Goal: Task Accomplishment & Management: Use online tool/utility

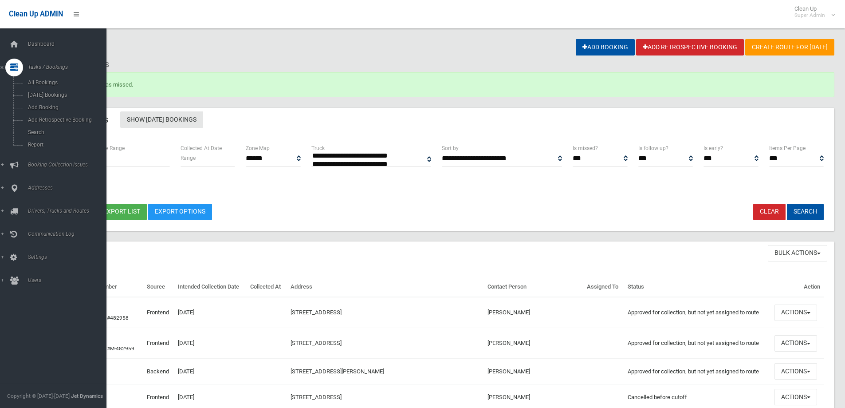
select select
click at [36, 134] on span "Search" at bounding box center [65, 132] width 80 height 6
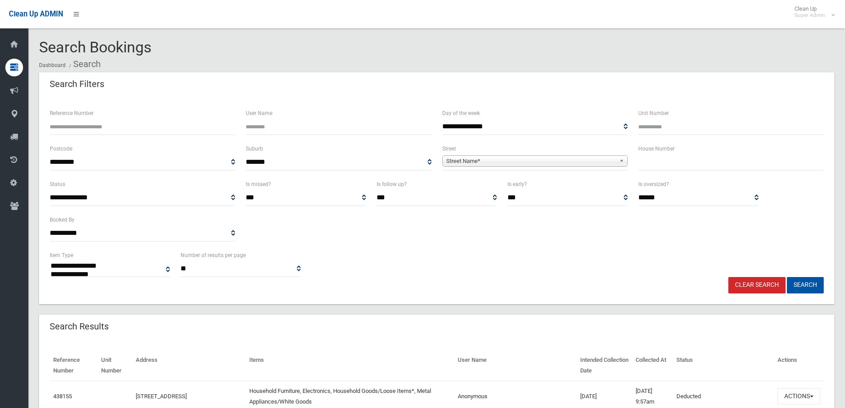
select select
click at [95, 127] on input "Reference Number" at bounding box center [142, 126] width 185 height 16
type input "******"
click at [787, 277] on button "Search" at bounding box center [805, 285] width 37 height 16
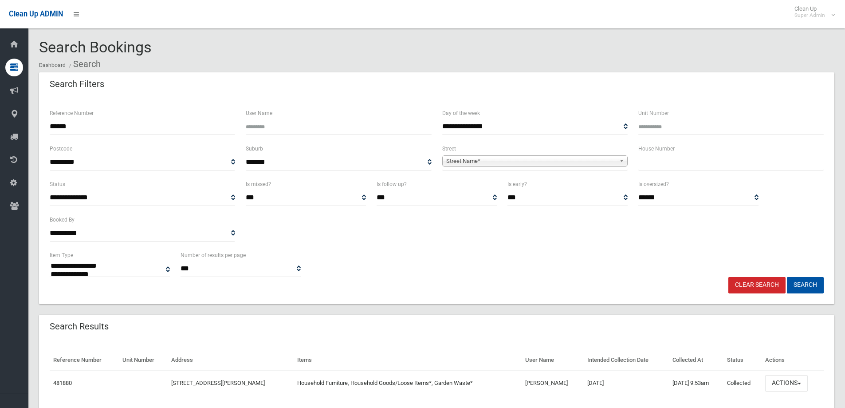
select select
click at [780, 383] on button "Actions" at bounding box center [786, 383] width 43 height 16
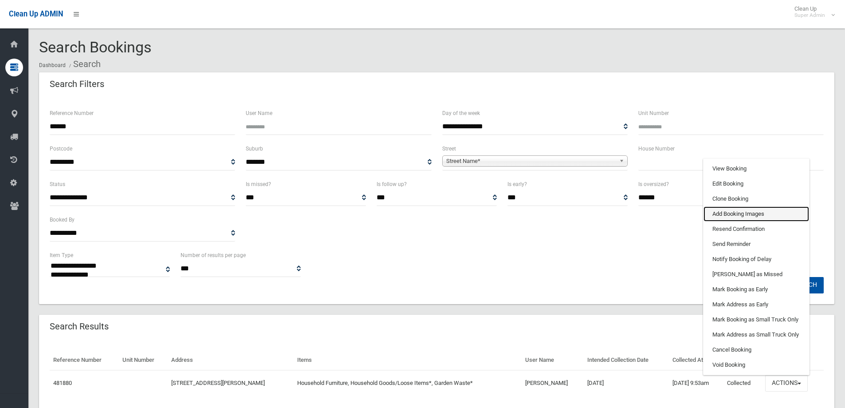
click at [730, 214] on link "Add Booking Images" at bounding box center [756, 213] width 106 height 15
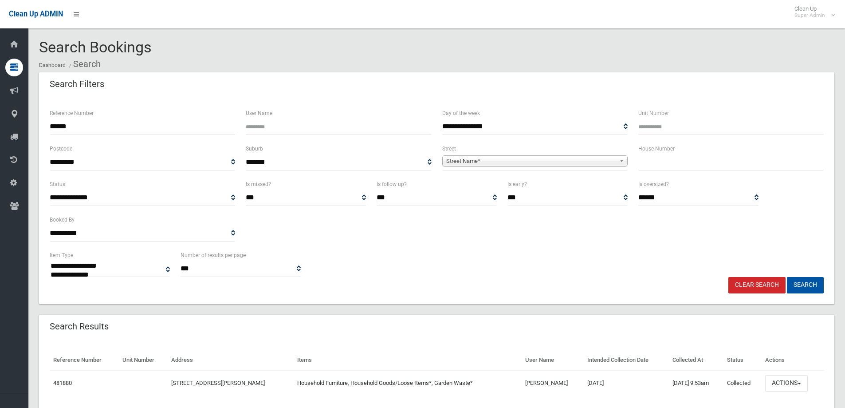
drag, startPoint x: 88, startPoint y: 127, endPoint x: 43, endPoint y: 127, distance: 44.8
click at [43, 127] on div "**********" at bounding box center [436, 200] width 795 height 207
type input "******"
click at [787, 277] on button "Search" at bounding box center [805, 285] width 37 height 16
select select
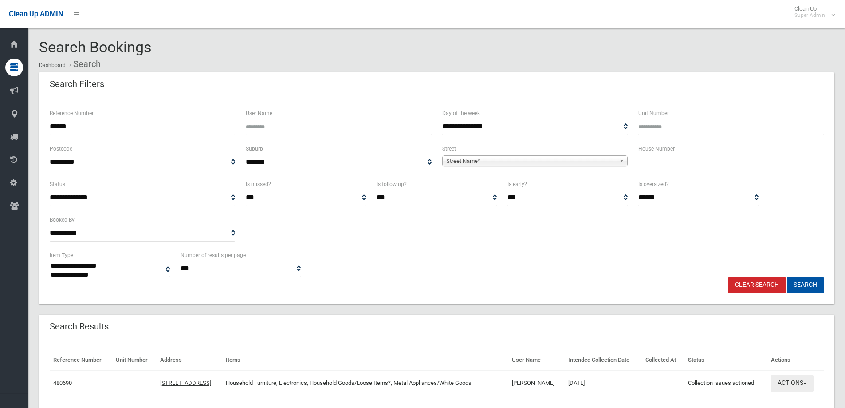
click at [790, 381] on button "Actions" at bounding box center [792, 383] width 43 height 16
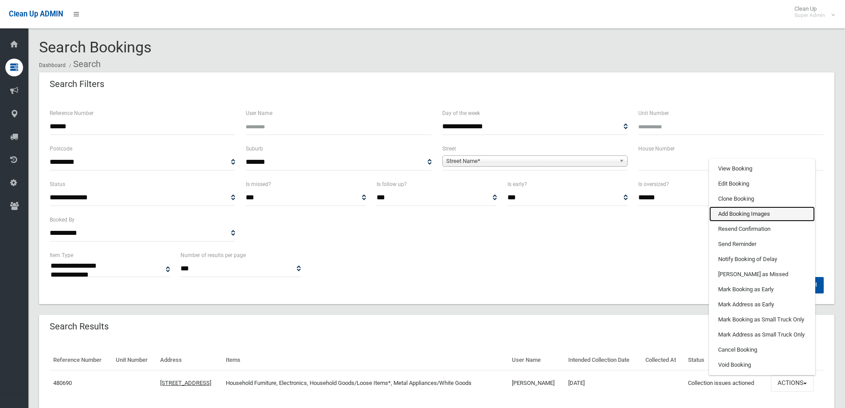
click at [739, 217] on link "Add Booking Images" at bounding box center [762, 213] width 106 height 15
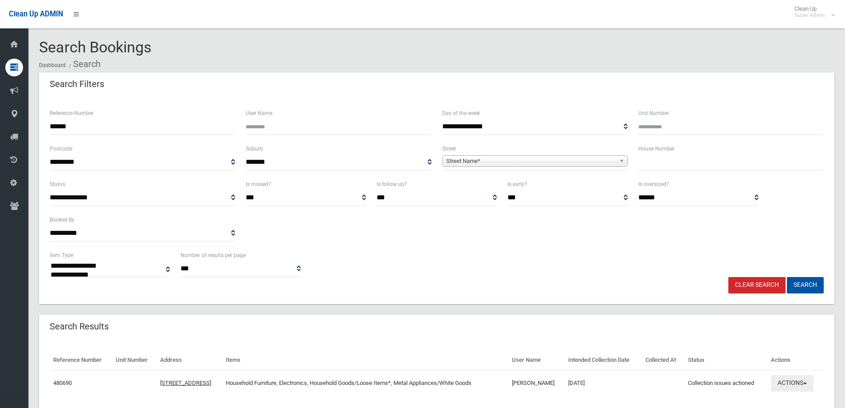
click at [796, 384] on button "Actions" at bounding box center [792, 383] width 43 height 16
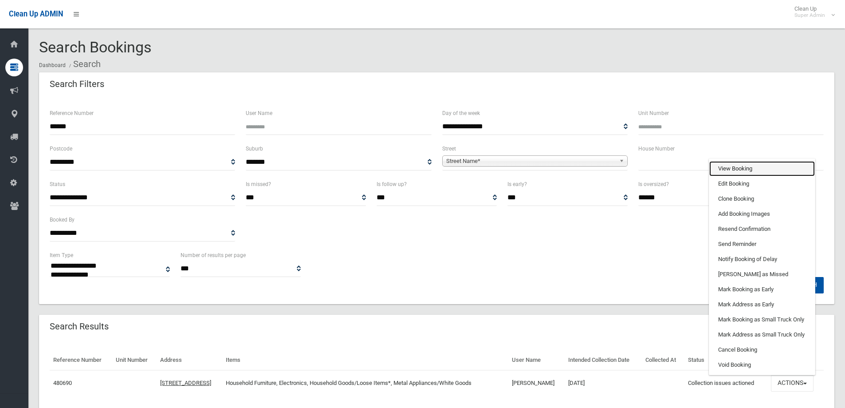
click at [745, 169] on link "View Booking" at bounding box center [762, 168] width 106 height 15
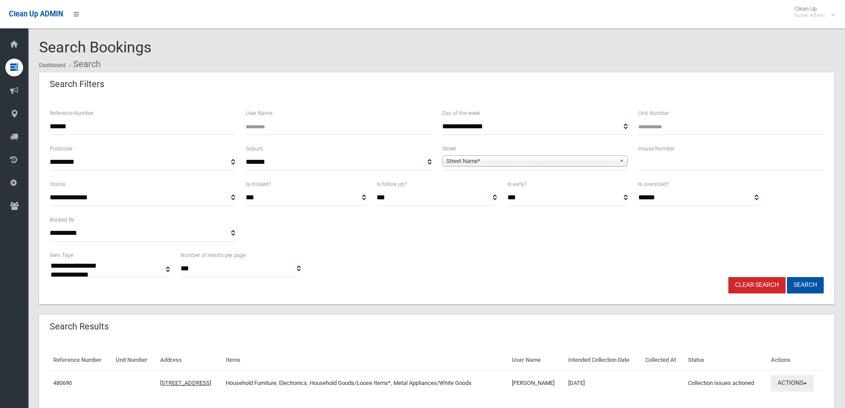
click at [786, 382] on button "Actions" at bounding box center [792, 383] width 43 height 16
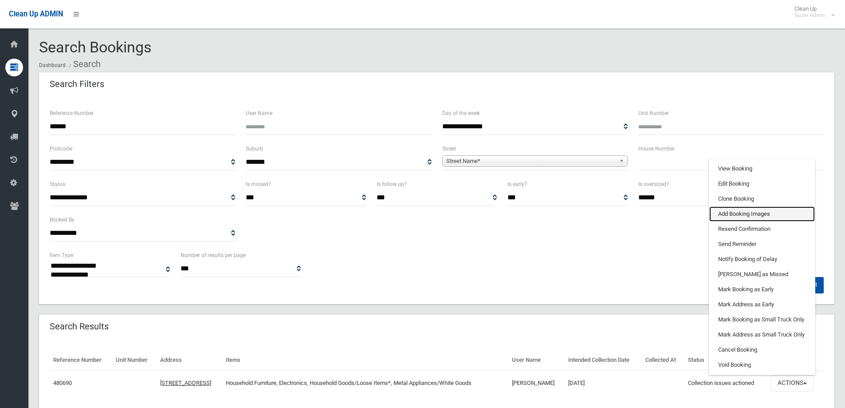
click at [729, 215] on link "Add Booking Images" at bounding box center [762, 213] width 106 height 15
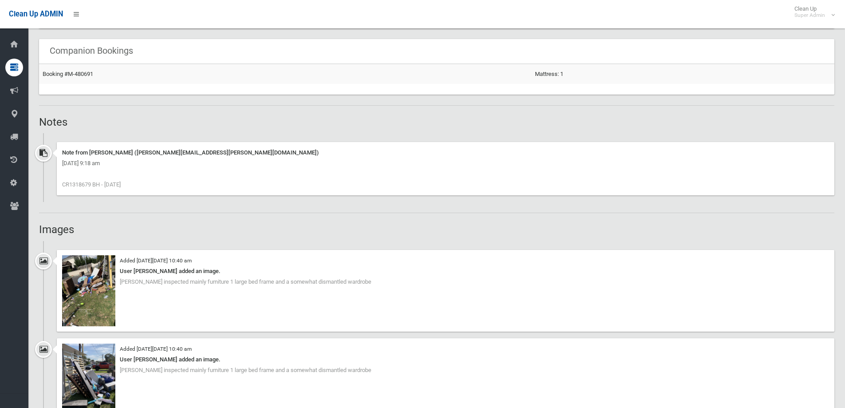
scroll to position [621, 0]
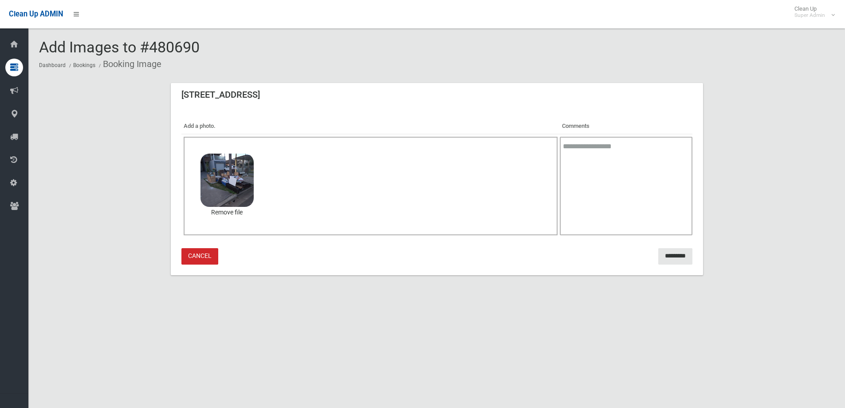
click at [583, 174] on textarea at bounding box center [626, 186] width 132 height 98
click at [642, 145] on textarea "**********" at bounding box center [626, 186] width 132 height 98
click at [627, 156] on textarea "**********" at bounding box center [626, 186] width 132 height 98
type textarea "**********"
click at [668, 253] on input "*********" at bounding box center [675, 256] width 34 height 16
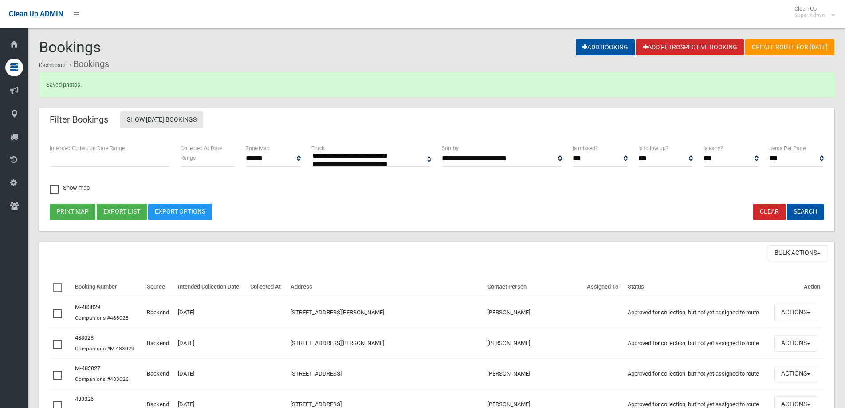
select select
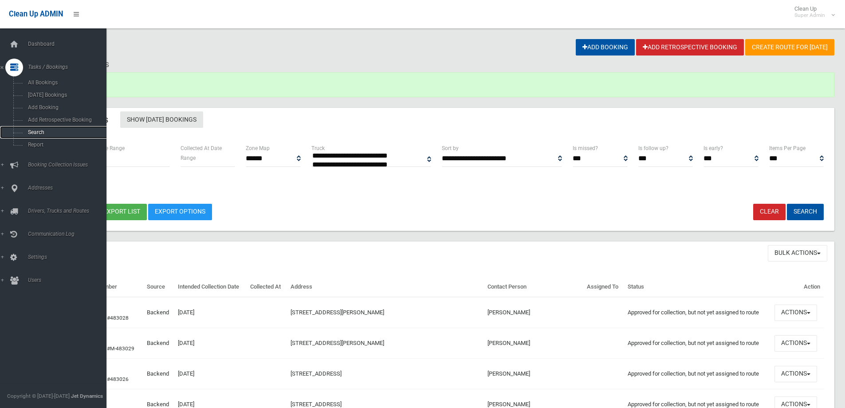
click at [42, 131] on span "Search" at bounding box center [65, 132] width 80 height 6
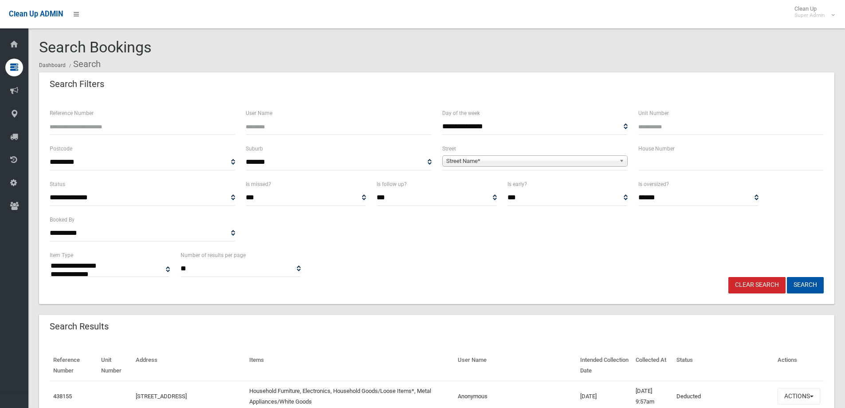
select select
click at [84, 127] on input "Reference Number" at bounding box center [142, 126] width 185 height 16
type input "******"
click at [787, 277] on button "Search" at bounding box center [805, 285] width 37 height 16
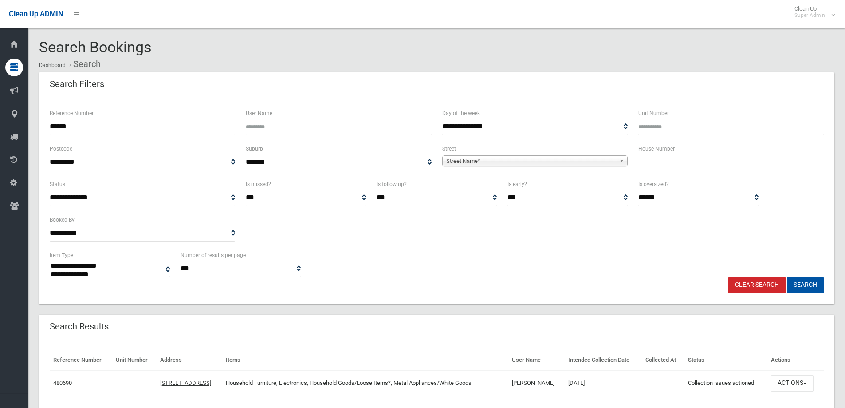
select select
click at [782, 376] on button "Actions" at bounding box center [792, 383] width 43 height 16
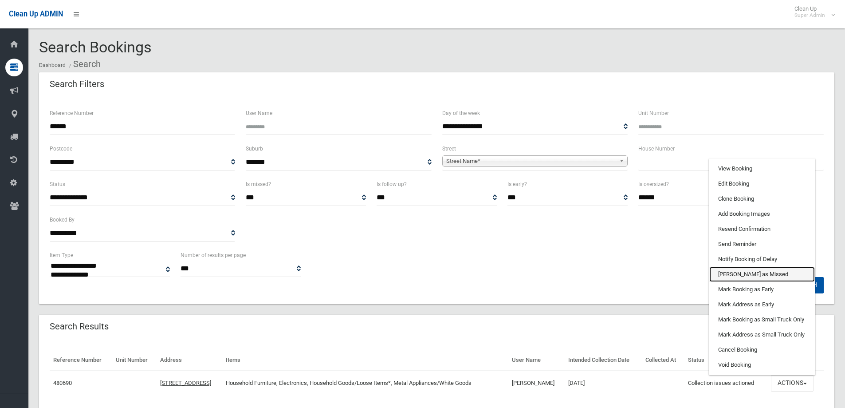
click at [756, 269] on link "[PERSON_NAME] as Missed" at bounding box center [762, 274] width 106 height 15
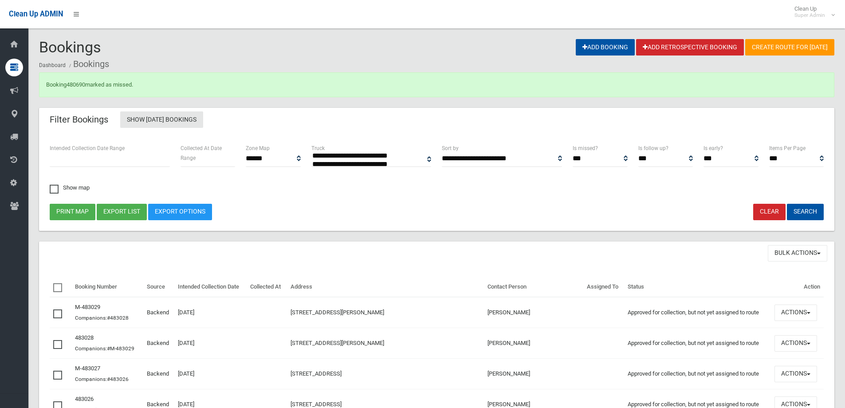
select select
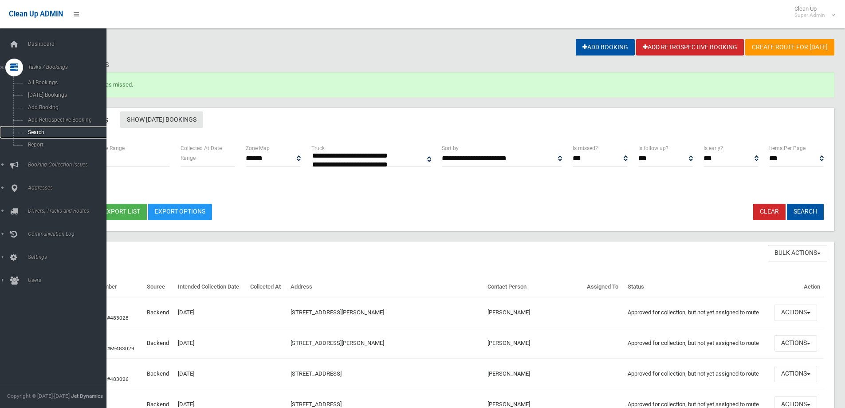
click at [37, 132] on span "Search" at bounding box center [65, 132] width 80 height 6
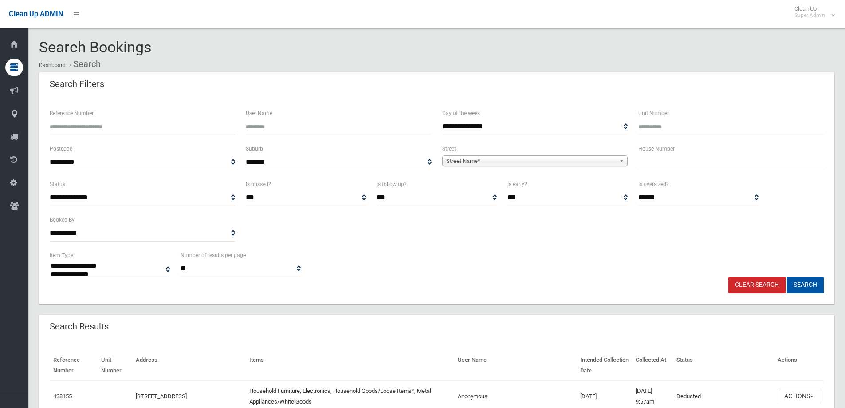
select select
click at [78, 129] on input "Reference Number" at bounding box center [142, 126] width 185 height 16
type input "******"
click at [787, 277] on button "Search" at bounding box center [805, 285] width 37 height 16
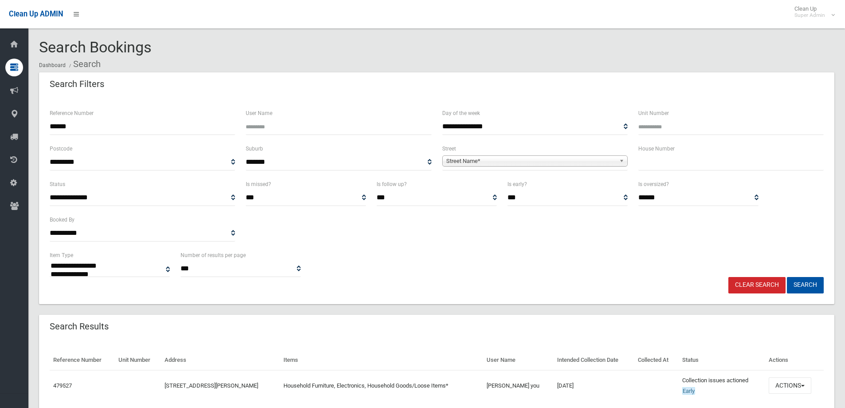
select select
click at [786, 385] on button "Actions" at bounding box center [790, 385] width 43 height 16
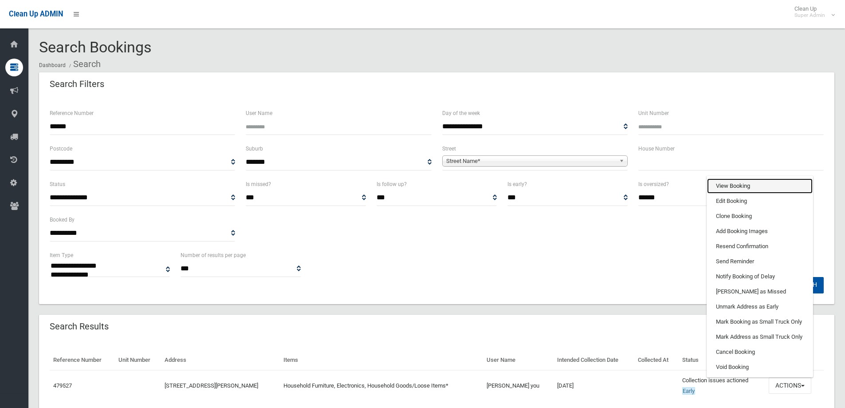
click at [742, 185] on link "View Booking" at bounding box center [760, 185] width 106 height 15
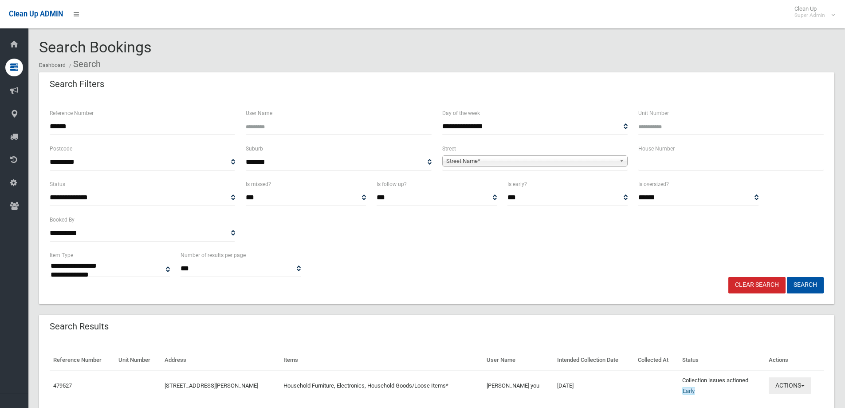
click at [787, 384] on button "Actions" at bounding box center [790, 385] width 43 height 16
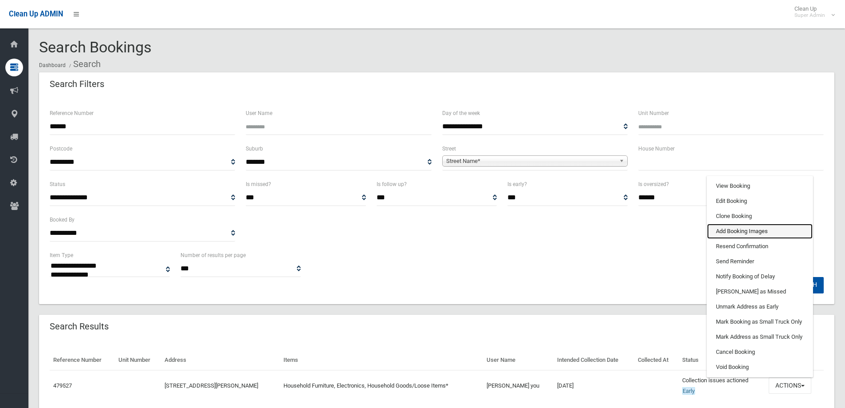
click at [727, 231] on link "Add Booking Images" at bounding box center [760, 231] width 106 height 15
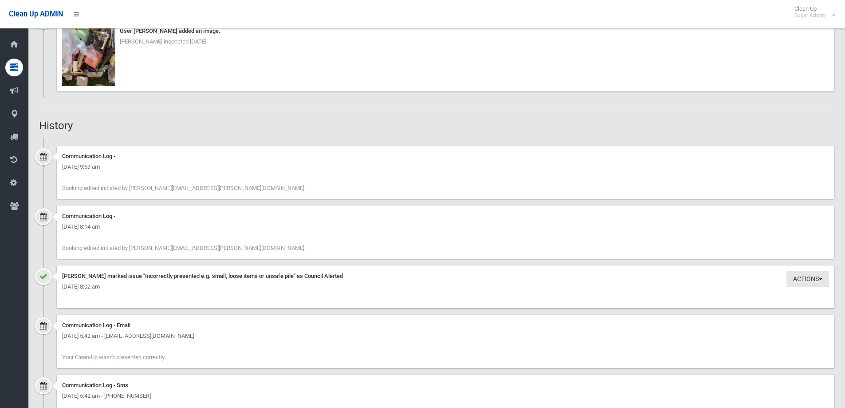
scroll to position [1419, 0]
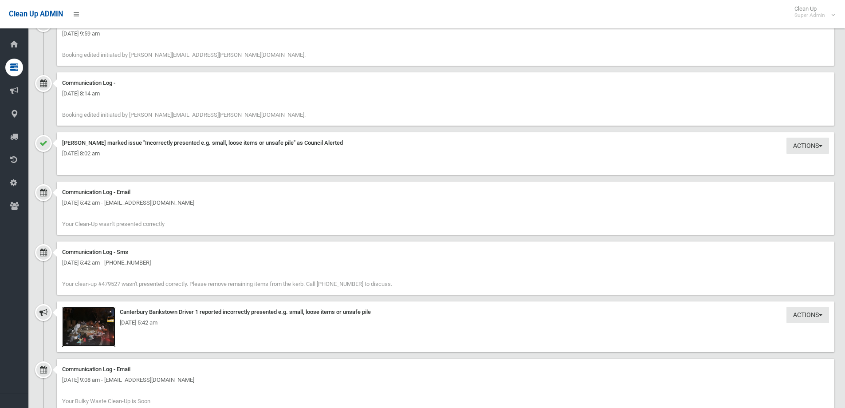
click at [92, 330] on img at bounding box center [88, 326] width 53 height 40
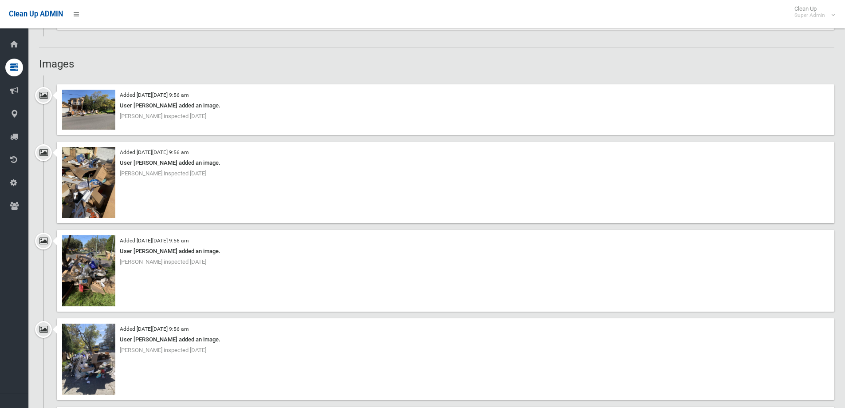
scroll to position [694, 0]
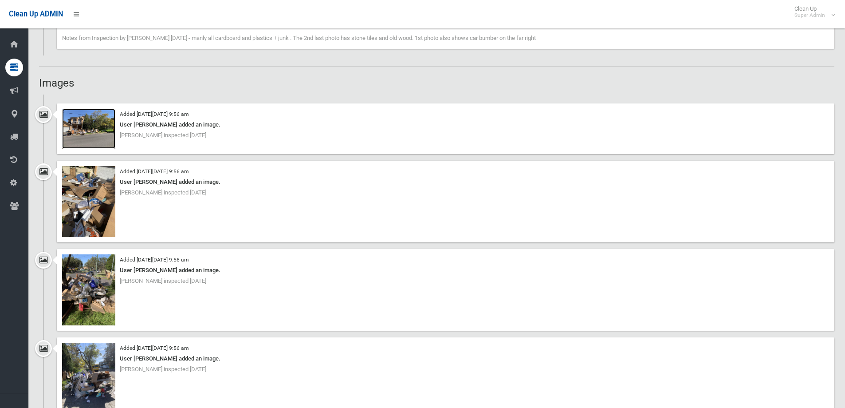
click at [90, 136] on img at bounding box center [88, 129] width 53 height 40
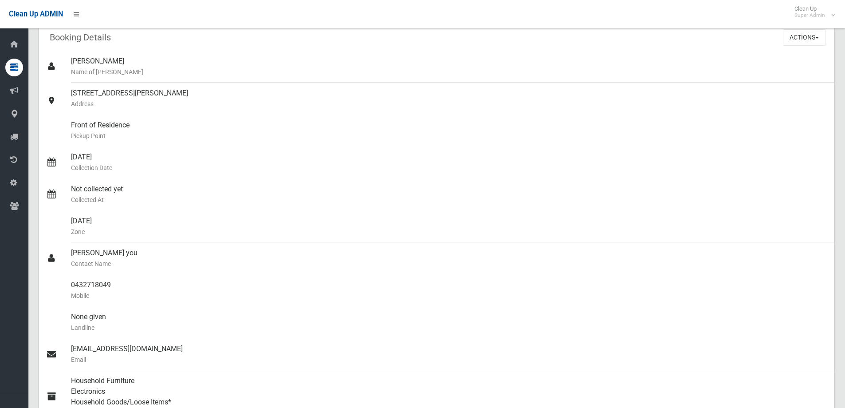
scroll to position [0, 0]
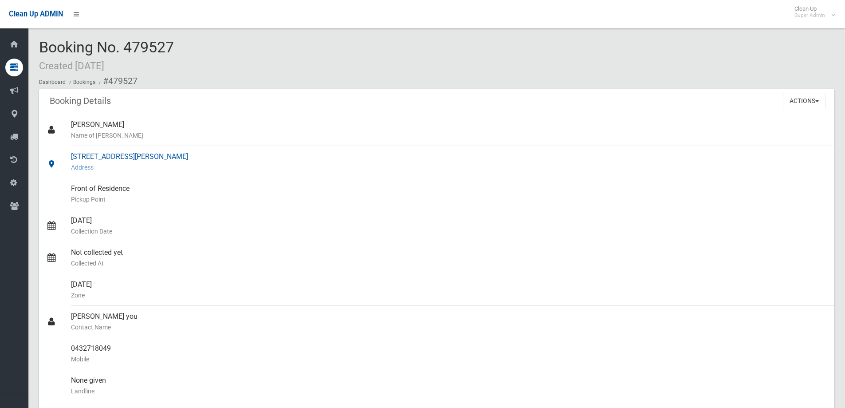
drag, startPoint x: 71, startPoint y: 153, endPoint x: 180, endPoint y: 158, distance: 109.2
click at [180, 158] on div "[STREET_ADDRESS][PERSON_NAME] Address" at bounding box center [449, 162] width 756 height 32
copy div "[STREET_ADDRESS][PERSON_NAME]"
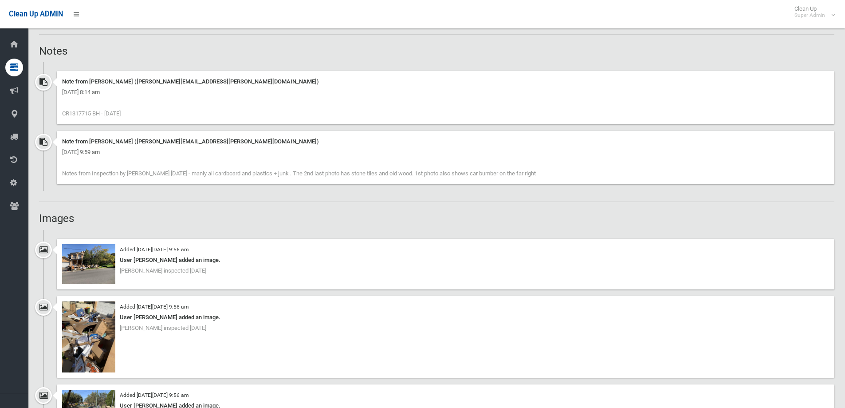
scroll to position [577, 0]
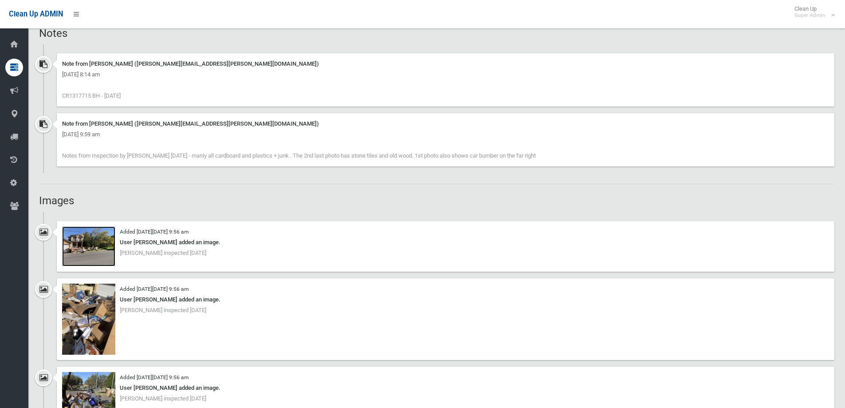
click at [99, 253] on img at bounding box center [88, 246] width 53 height 40
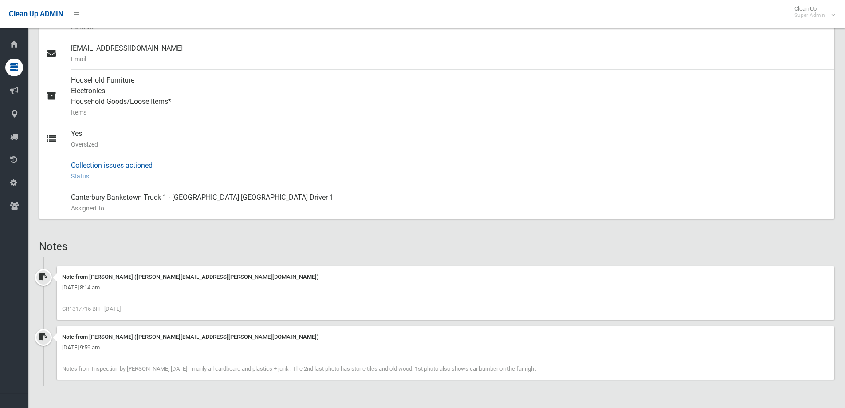
scroll to position [310, 0]
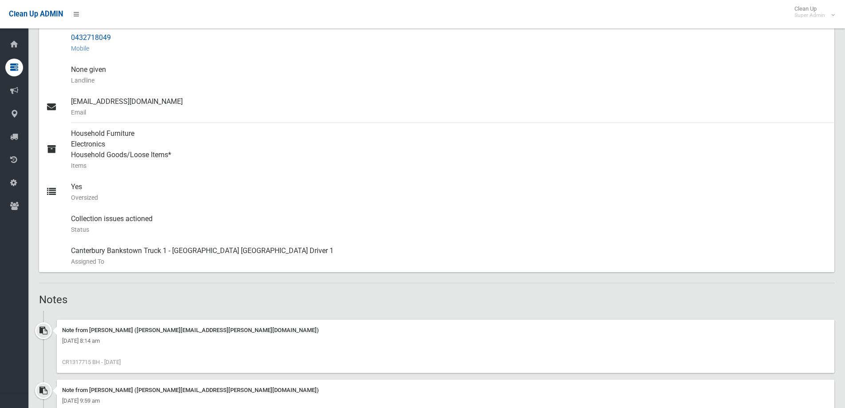
drag, startPoint x: 71, startPoint y: 36, endPoint x: 124, endPoint y: 36, distance: 53.2
click at [124, 36] on div "0432718049 Mobile" at bounding box center [449, 43] width 756 height 32
copy div "0432718049"
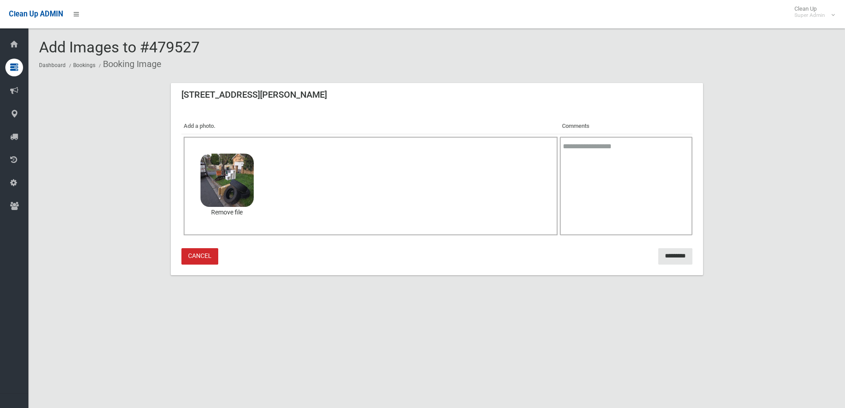
click at [619, 150] on textarea at bounding box center [626, 186] width 132 height 98
type textarea "**********"
click at [667, 255] on input "*********" at bounding box center [675, 256] width 34 height 16
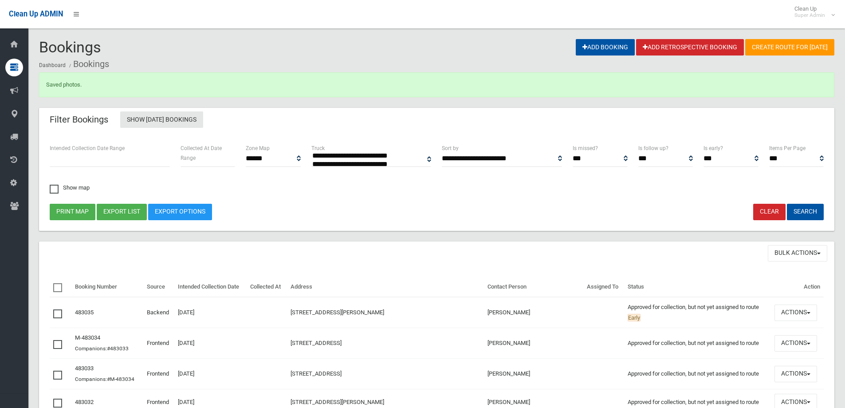
select select
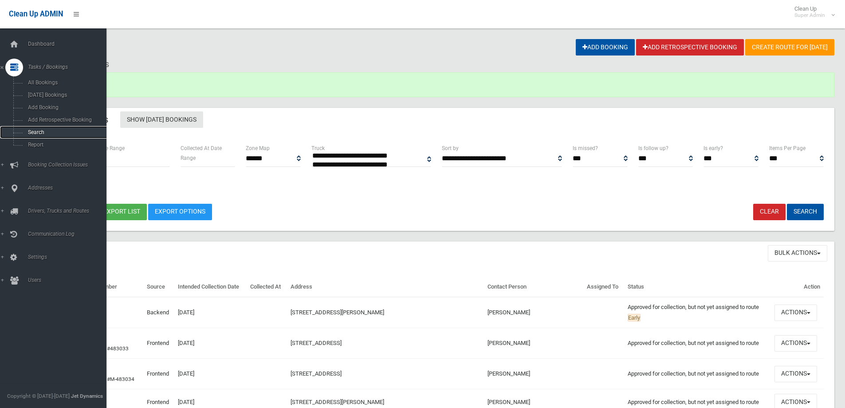
click at [43, 130] on span "Search" at bounding box center [65, 132] width 80 height 6
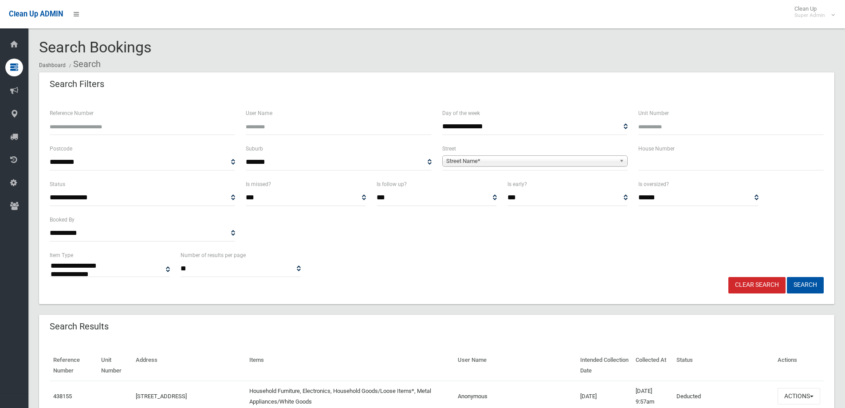
select select
click at [89, 126] on input "Reference Number" at bounding box center [142, 126] width 185 height 16
type input "******"
click at [787, 277] on button "Search" at bounding box center [805, 285] width 37 height 16
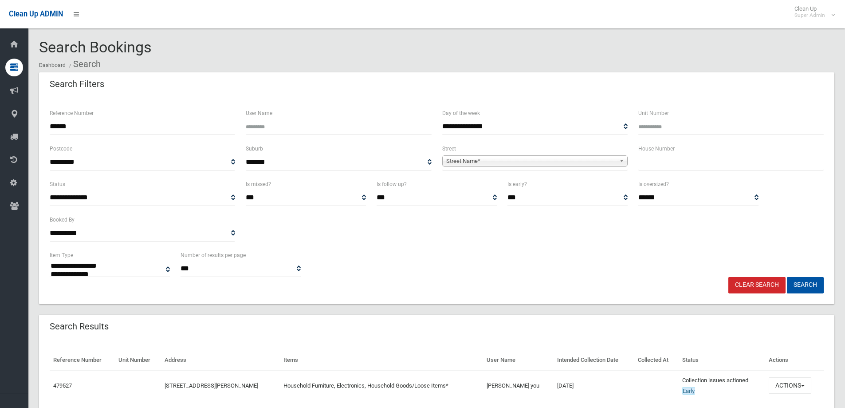
select select
click at [796, 382] on button "Actions" at bounding box center [790, 385] width 43 height 16
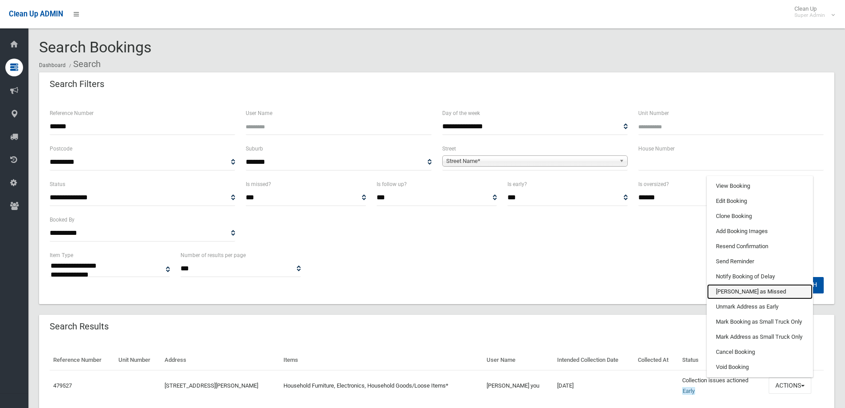
click at [731, 291] on link "[PERSON_NAME] as Missed" at bounding box center [760, 291] width 106 height 15
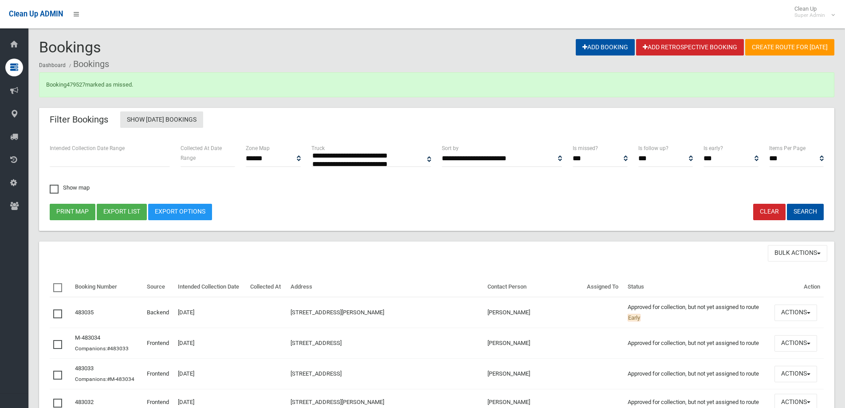
select select
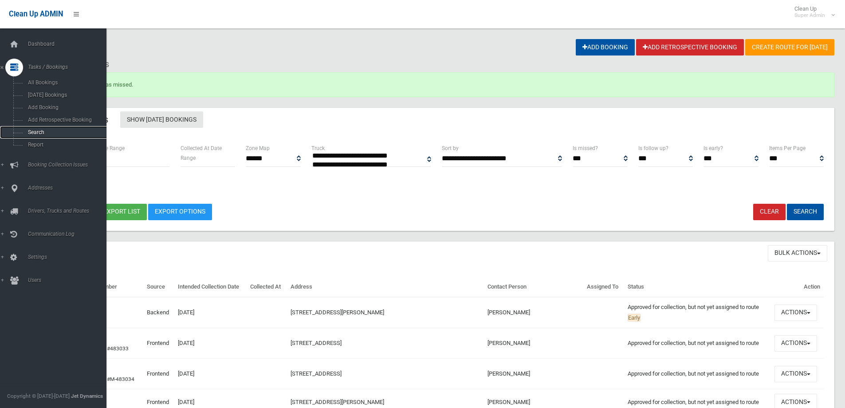
click at [35, 129] on span "Search" at bounding box center [65, 132] width 80 height 6
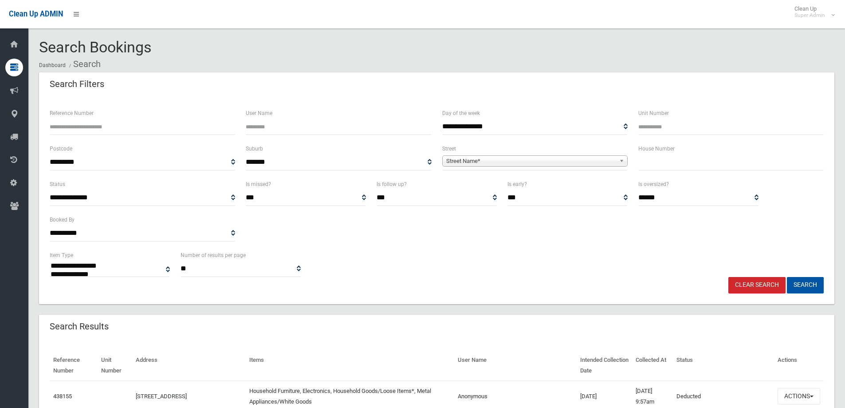
select select
click at [64, 124] on input "Reference Number" at bounding box center [142, 126] width 185 height 16
click at [85, 127] on input "Reference Number" at bounding box center [142, 126] width 185 height 16
type input "******"
click at [787, 277] on button "Search" at bounding box center [805, 285] width 37 height 16
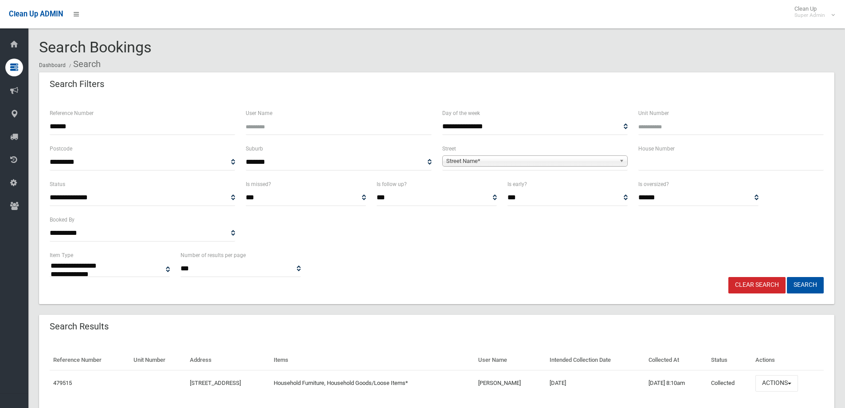
select select
click at [792, 381] on button "Actions" at bounding box center [776, 383] width 43 height 16
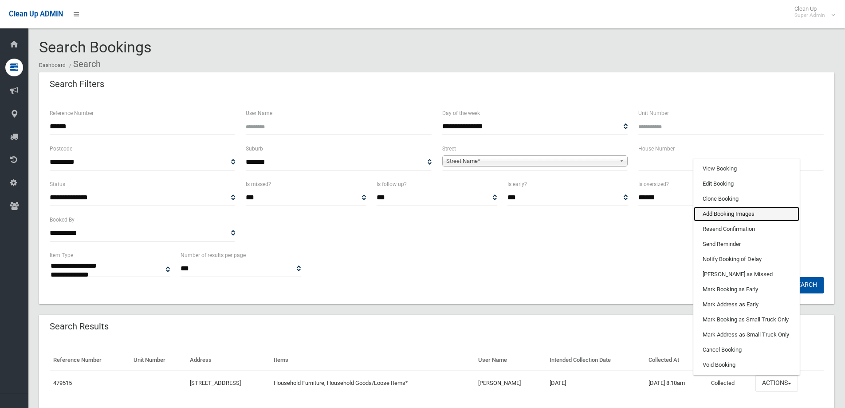
click at [729, 213] on link "Add Booking Images" at bounding box center [747, 213] width 106 height 15
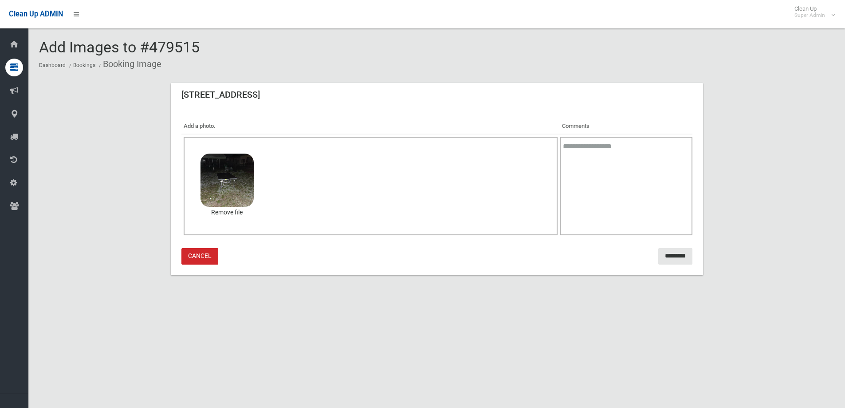
click at [618, 168] on textarea at bounding box center [626, 186] width 132 height 98
type textarea "**********"
click at [676, 255] on input "*********" at bounding box center [675, 256] width 34 height 16
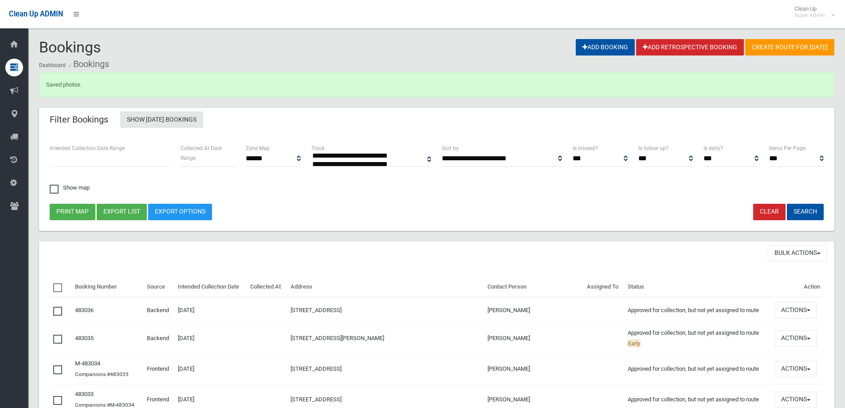
select select
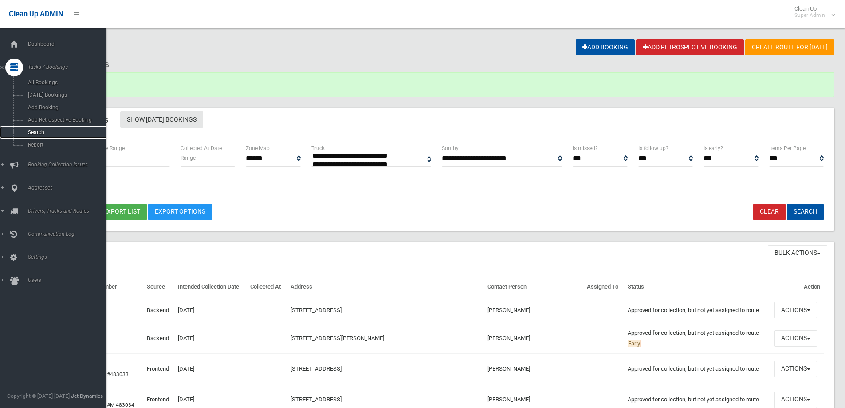
click at [41, 132] on span "Search" at bounding box center [65, 132] width 80 height 6
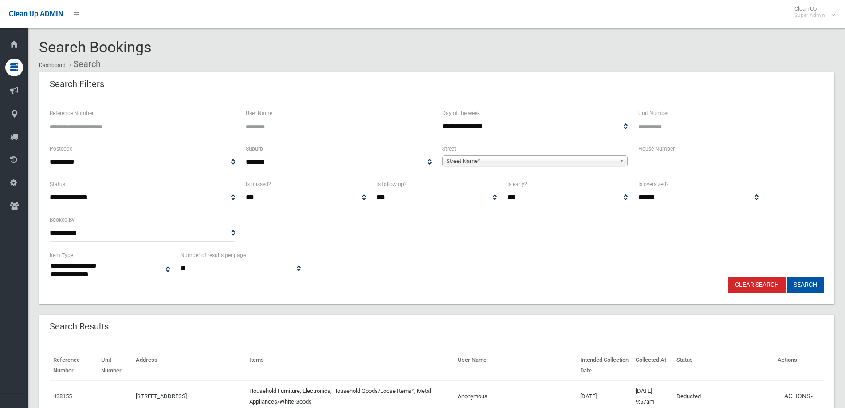
select select
click at [80, 129] on input "Reference Number" at bounding box center [142, 126] width 185 height 16
type input "******"
click at [787, 277] on button "Search" at bounding box center [805, 285] width 37 height 16
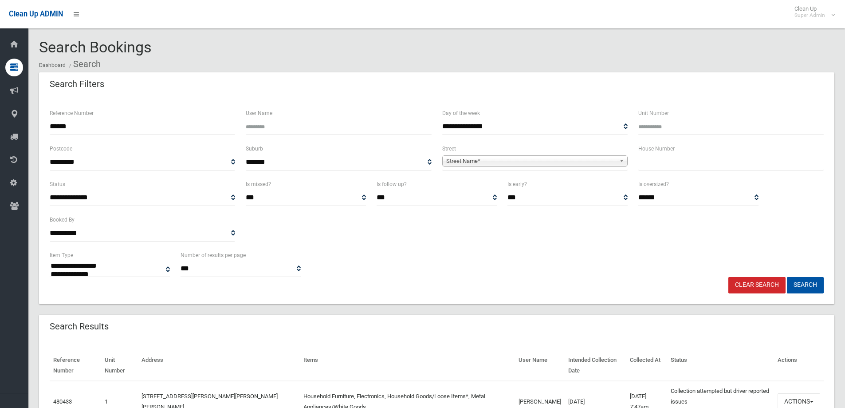
select select
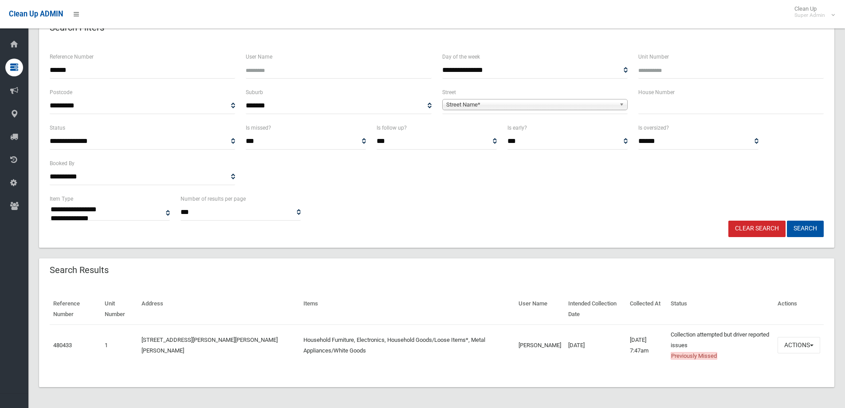
scroll to position [57, 0]
click at [802, 344] on button "Actions" at bounding box center [799, 344] width 43 height 16
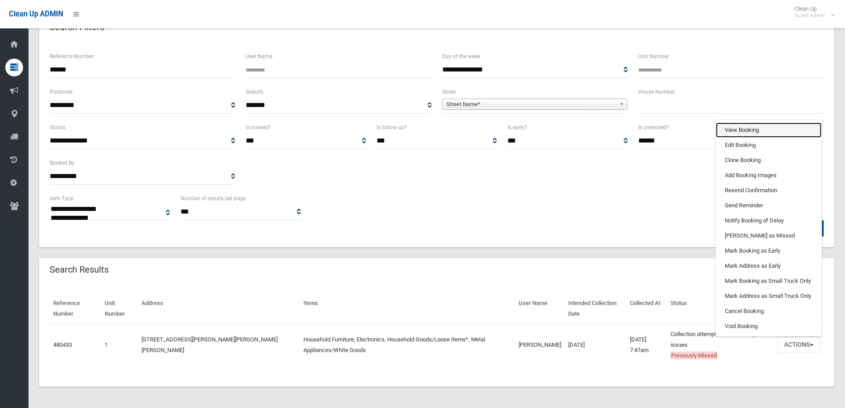
click at [729, 128] on link "View Booking" at bounding box center [769, 129] width 106 height 15
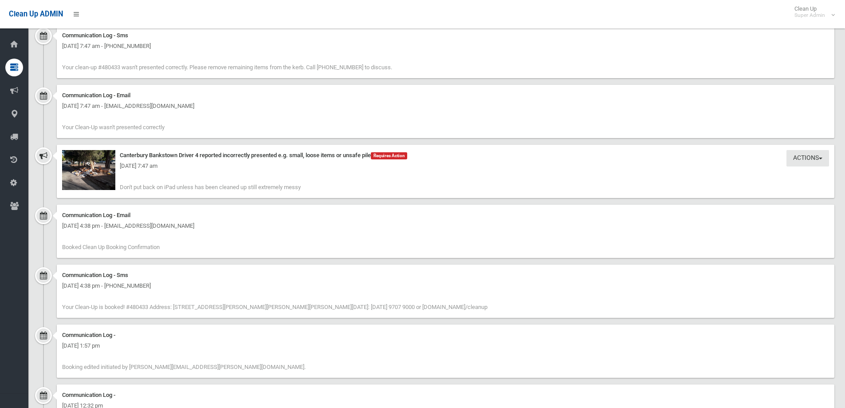
scroll to position [887, 0]
click at [94, 174] on img at bounding box center [88, 169] width 53 height 40
